Goal: Navigation & Orientation: Find specific page/section

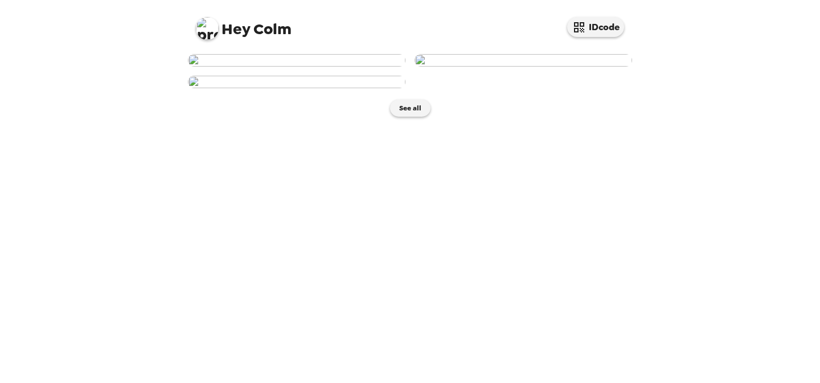
click at [486, 67] on img at bounding box center [524, 60] width 218 height 13
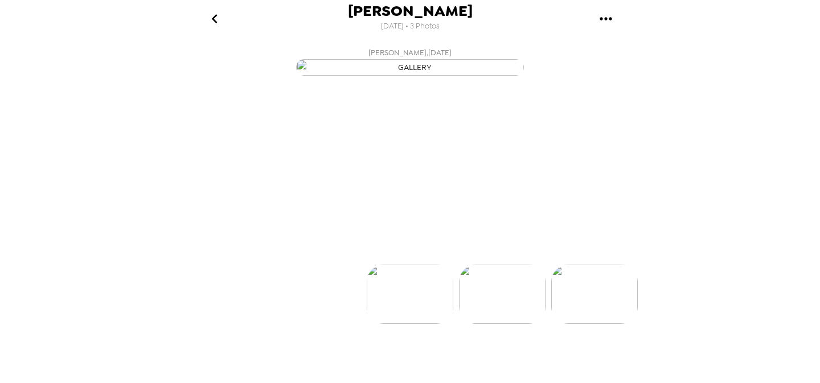
scroll to position [0, 91]
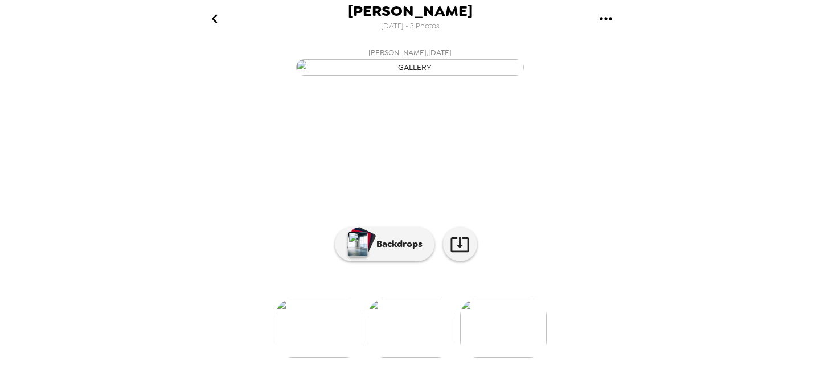
click at [199, 21] on button "go back" at bounding box center [214, 18] width 37 height 37
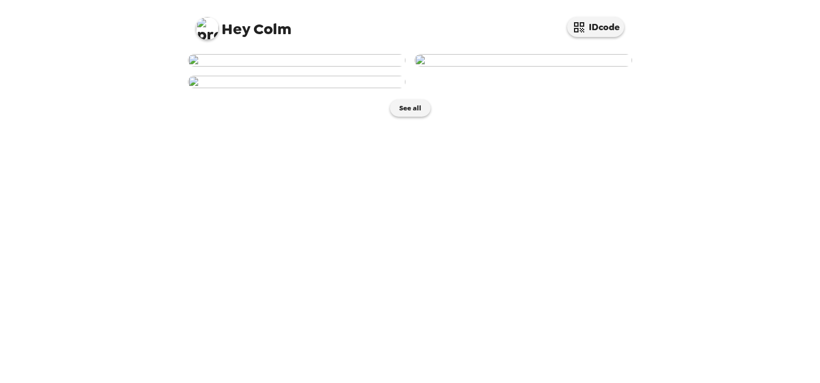
scroll to position [270, 0]
click at [324, 88] on img at bounding box center [297, 82] width 218 height 13
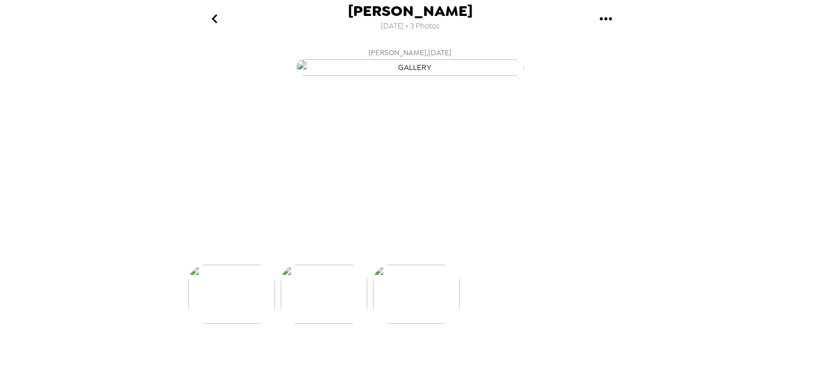
scroll to position [0, 183]
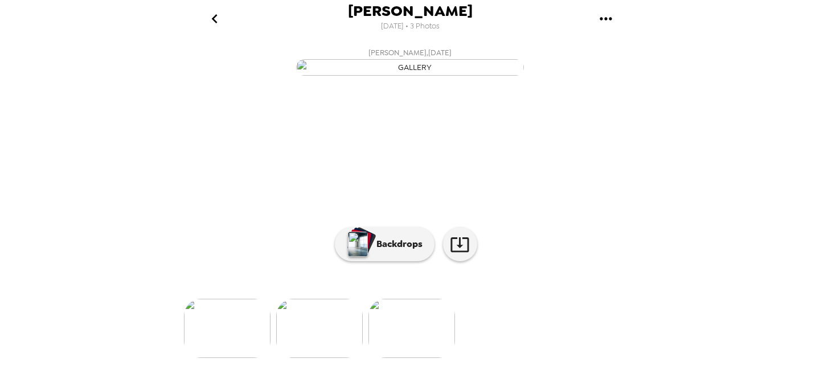
click at [212, 14] on icon "go back" at bounding box center [215, 19] width 18 height 18
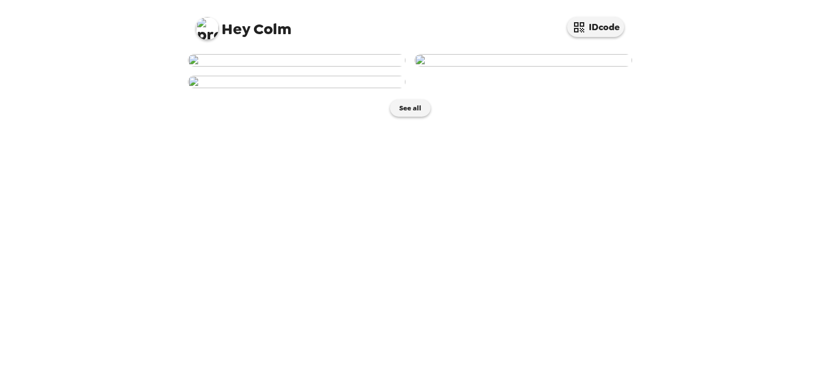
click at [260, 67] on img at bounding box center [297, 60] width 218 height 13
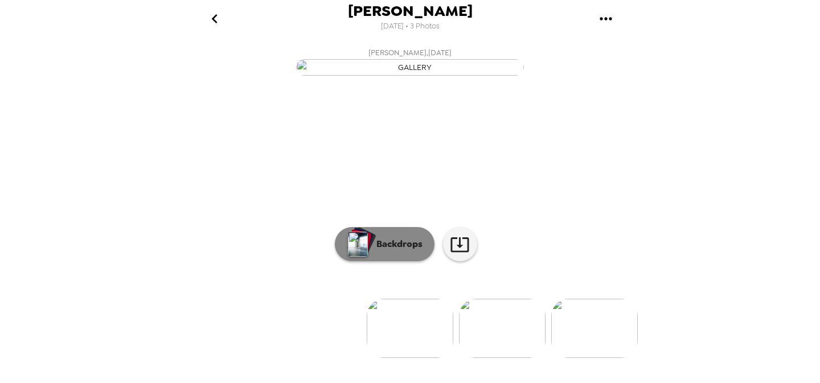
click at [405, 262] on button "Backdrops" at bounding box center [385, 244] width 100 height 34
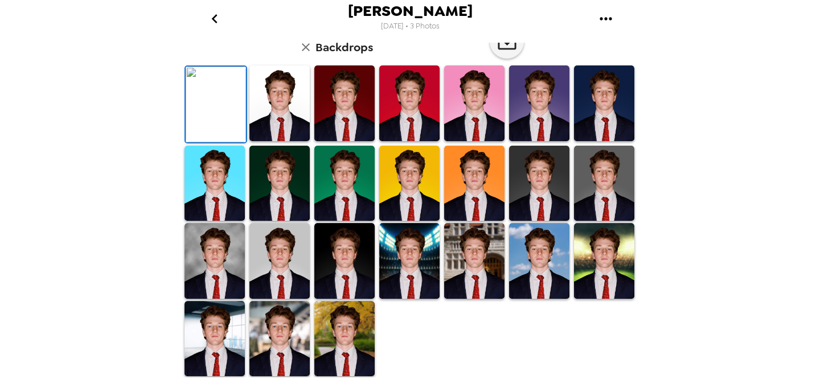
scroll to position [300, 0]
click at [457, 263] on img at bounding box center [474, 261] width 60 height 76
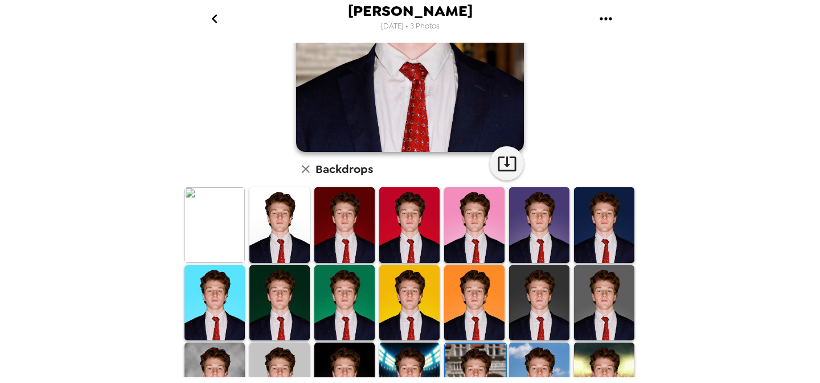
scroll to position [308, 0]
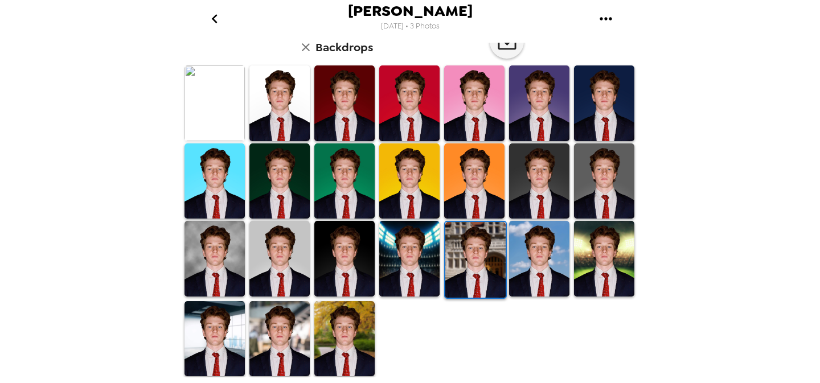
click at [288, 347] on img at bounding box center [280, 339] width 60 height 76
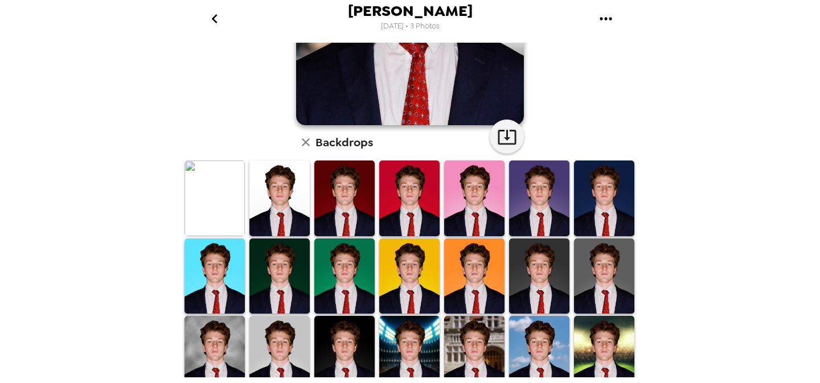
scroll to position [211, 0]
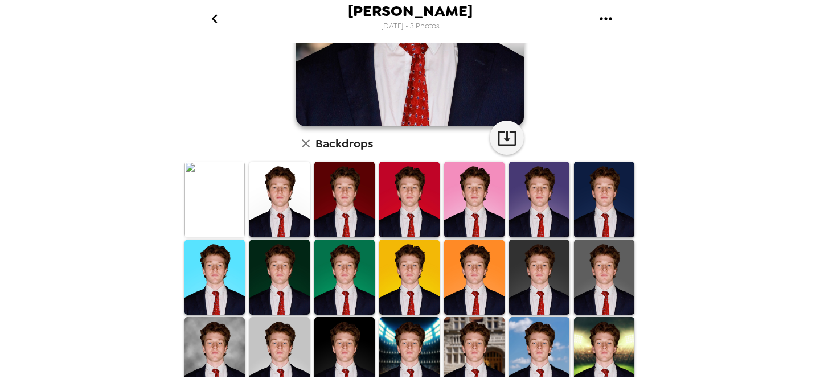
click at [575, 215] on img at bounding box center [604, 200] width 60 height 76
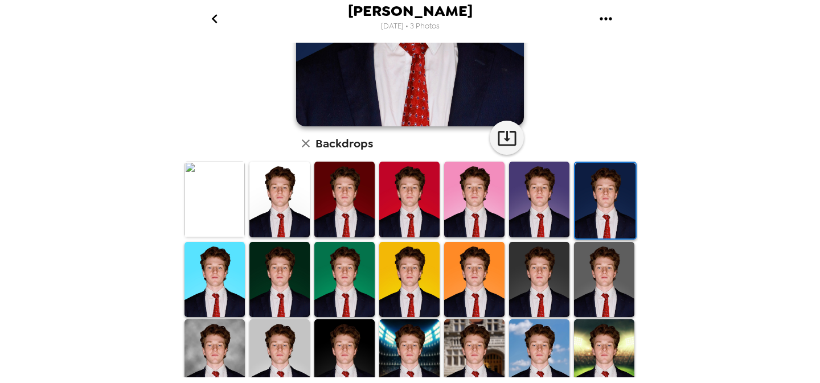
click at [407, 203] on img at bounding box center [409, 200] width 60 height 76
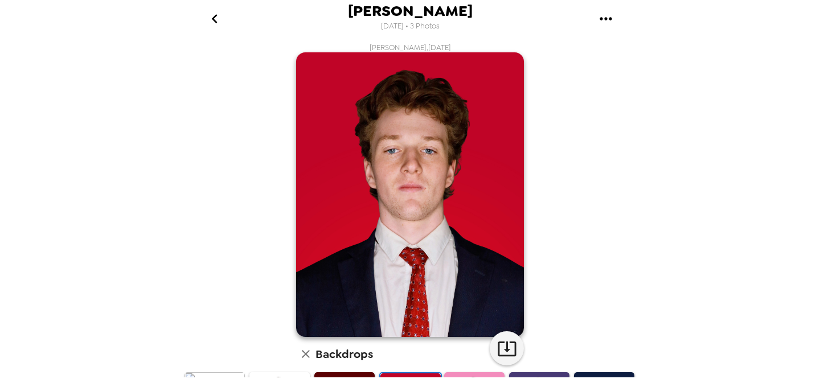
scroll to position [77, 0]
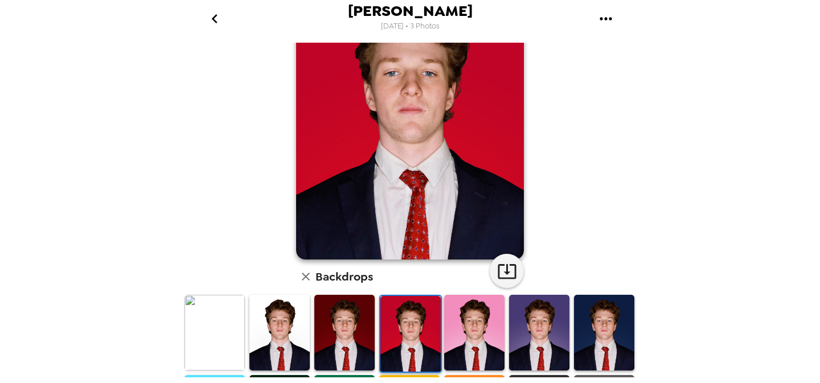
click at [209, 324] on img at bounding box center [215, 333] width 60 height 76
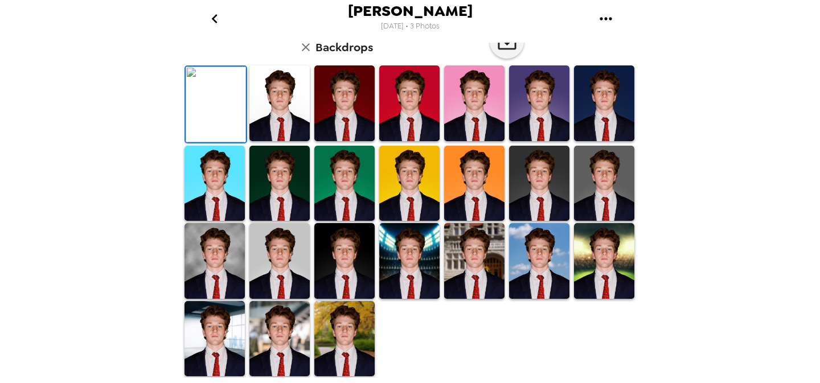
scroll to position [0, 0]
